Goal: Find specific page/section: Find specific page/section

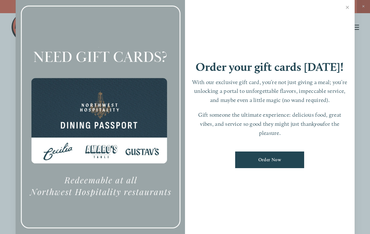
click at [345, 10] on link "Close" at bounding box center [348, 8] width 12 height 18
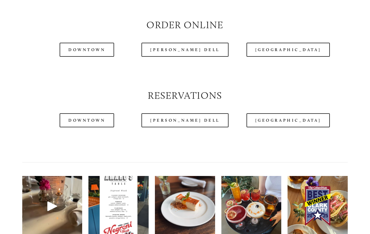
scroll to position [668, 0]
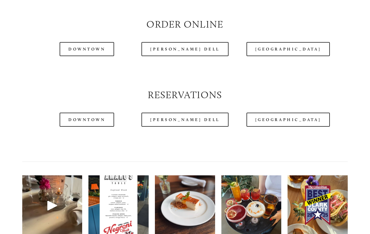
click at [87, 56] on link "Downtown" at bounding box center [87, 49] width 55 height 14
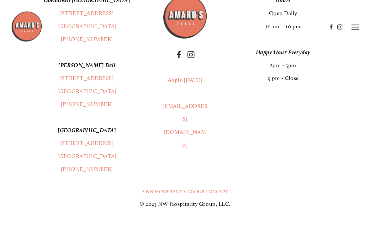
scroll to position [1027, 0]
click at [79, 10] on header "Menu Order Now Visit Gallery 0" at bounding box center [185, 27] width 348 height 55
click at [69, 24] on div at bounding box center [169, 27] width 316 height 32
click at [76, 46] on header "Menu Order Now Visit Gallery 0" at bounding box center [185, 27] width 348 height 55
click at [32, 29] on img at bounding box center [26, 26] width 31 height 31
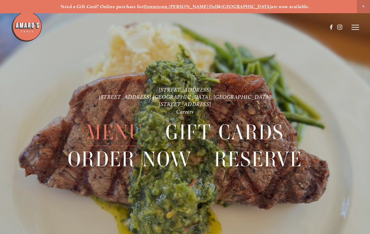
click at [112, 133] on span "Menu" at bounding box center [114, 132] width 57 height 27
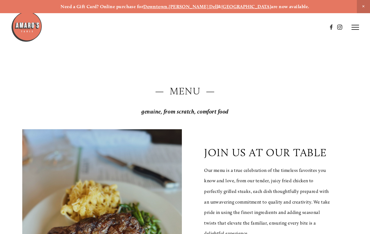
click at [340, 111] on p "genuine, from scratch, comfort food" at bounding box center [185, 111] width 326 height 13
click at [355, 29] on line at bounding box center [356, 29] width 8 height 0
click at [352, 27] on icon at bounding box center [355, 27] width 6 height 6
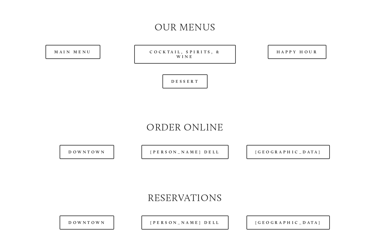
scroll to position [566, 0]
click at [77, 56] on link "Main Menu" at bounding box center [72, 52] width 55 height 14
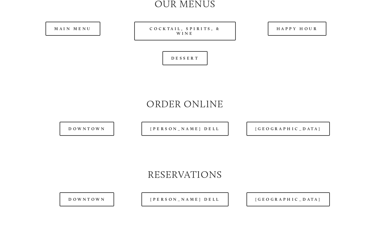
scroll to position [589, 0]
